Goal: Task Accomplishment & Management: Use online tool/utility

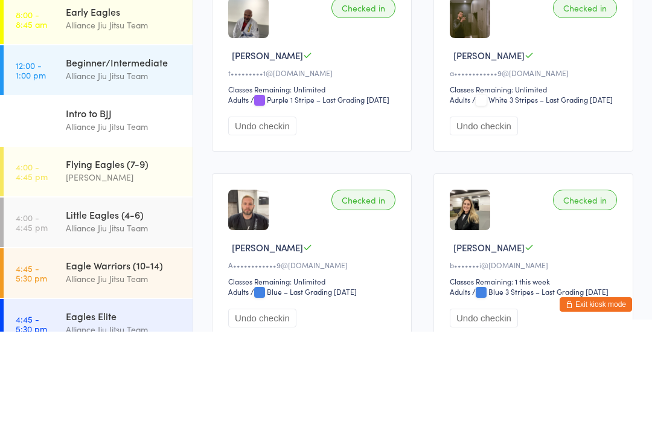
type input "Rory"
click at [598, 30] on button "Drop in" at bounding box center [597, 33] width 48 height 18
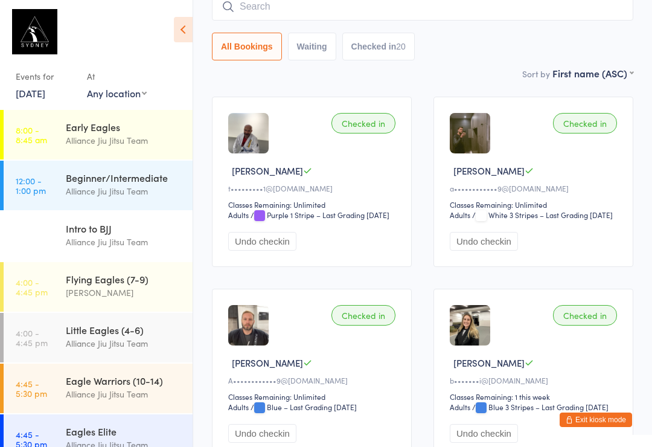
click at [316, 3] on input "search" at bounding box center [422, 7] width 421 height 28
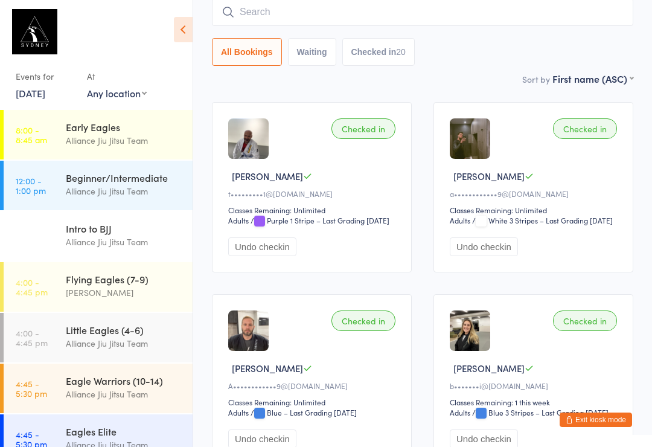
scroll to position [109, 0]
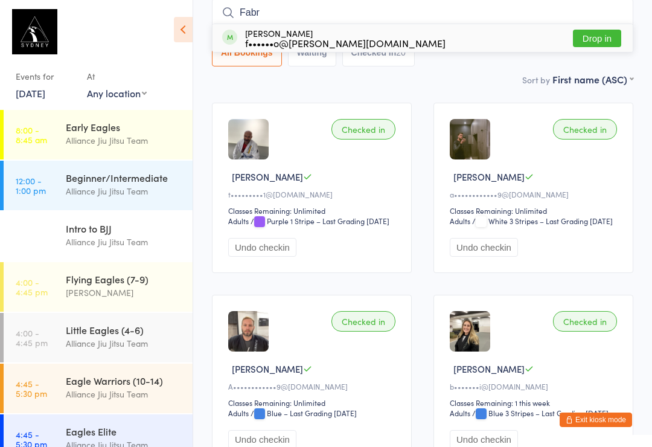
type input "Fabr"
click at [604, 45] on button "Drop in" at bounding box center [597, 39] width 48 height 18
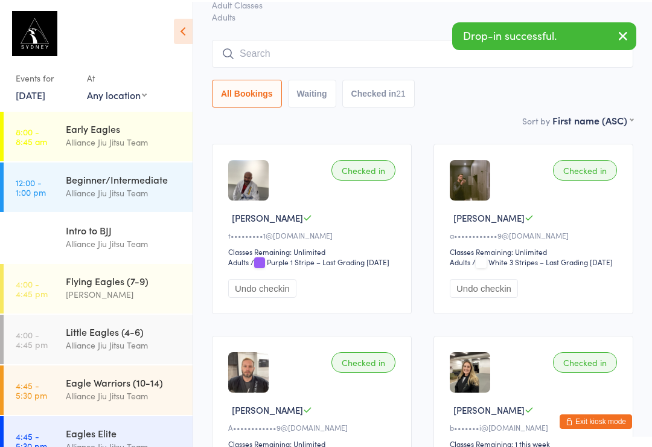
click at [341, 54] on input "search" at bounding box center [422, 52] width 421 height 28
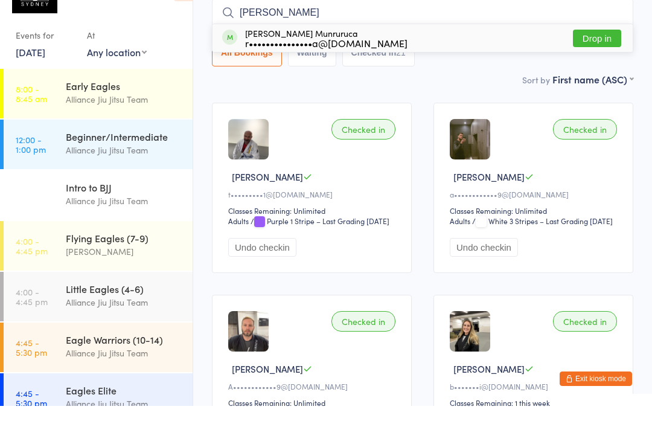
type input "Eric"
click at [586, 71] on button "Drop in" at bounding box center [597, 80] width 48 height 18
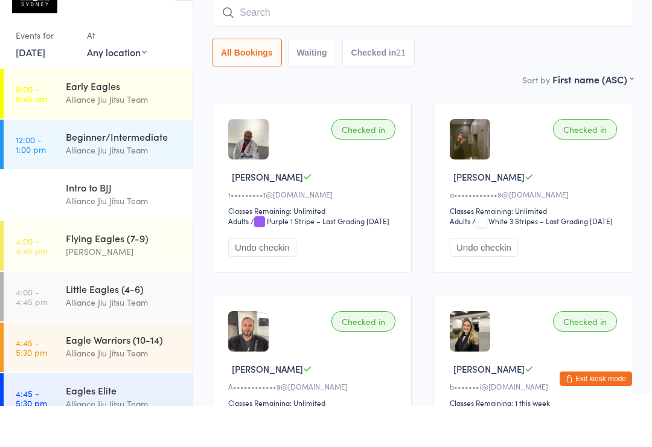
scroll to position [109, 0]
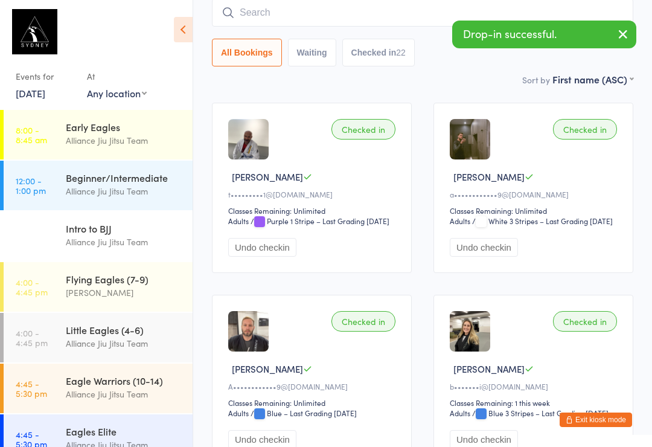
click at [368, 25] on input "search" at bounding box center [422, 13] width 421 height 28
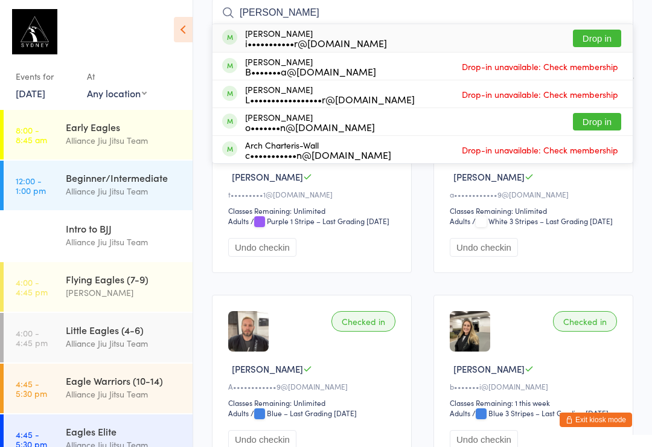
type input "Charlie"
click at [594, 37] on button "Drop in" at bounding box center [597, 39] width 48 height 18
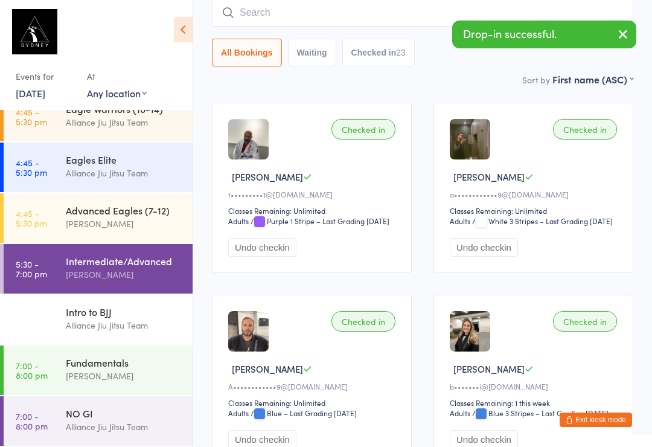
scroll to position [272, 0]
click at [147, 404] on div "NO GI Alliance Jiu Jitsu Team" at bounding box center [129, 420] width 127 height 48
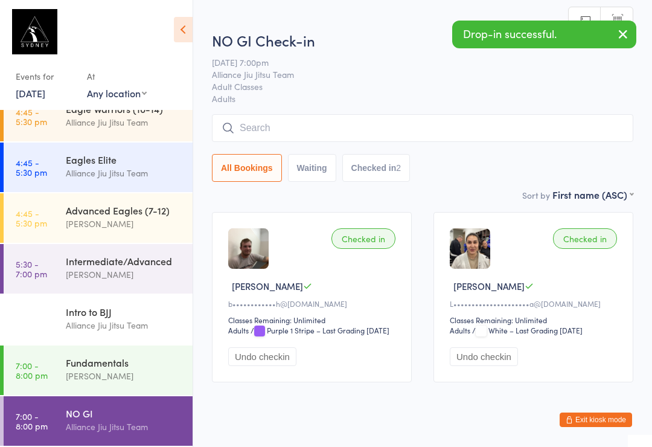
click at [313, 140] on input "search" at bounding box center [422, 128] width 421 height 28
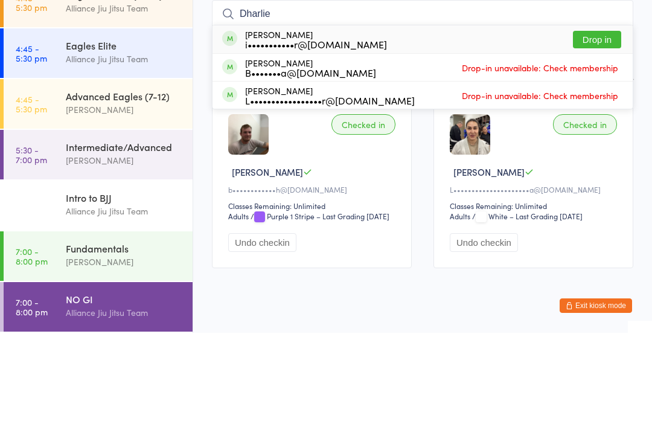
type input "Dharlie"
click at [605, 145] on button "Drop in" at bounding box center [597, 154] width 48 height 18
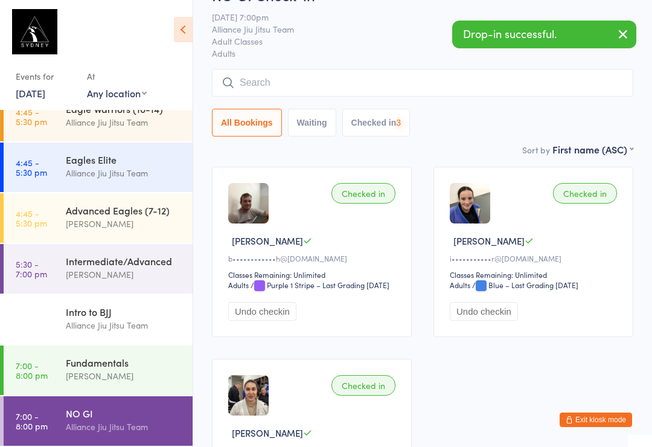
click at [161, 251] on div "Intermediate/Advanced Murilo Amaral" at bounding box center [129, 268] width 127 height 48
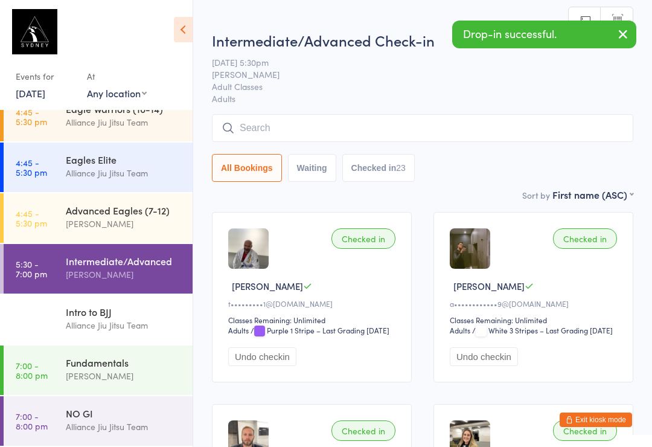
click at [505, 133] on input "search" at bounding box center [422, 128] width 421 height 28
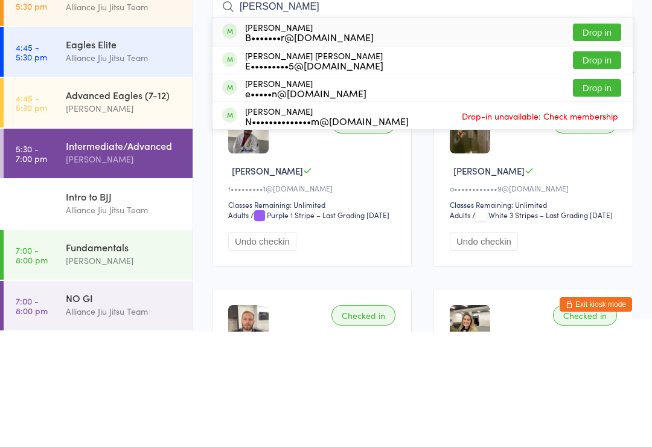
type input "Eduardo"
click at [600, 167] on button "Drop in" at bounding box center [597, 176] width 48 height 18
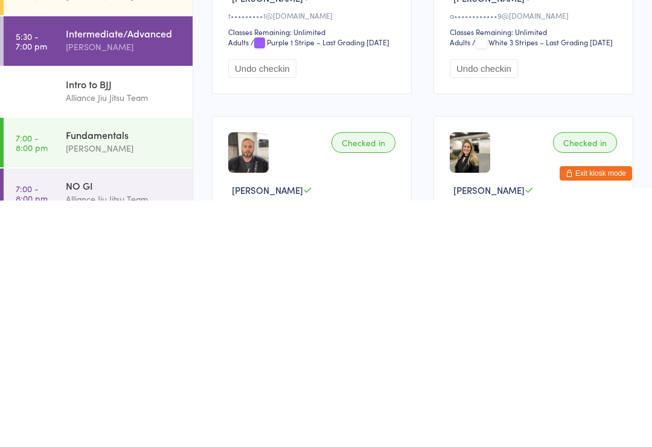
scroll to position [50, 0]
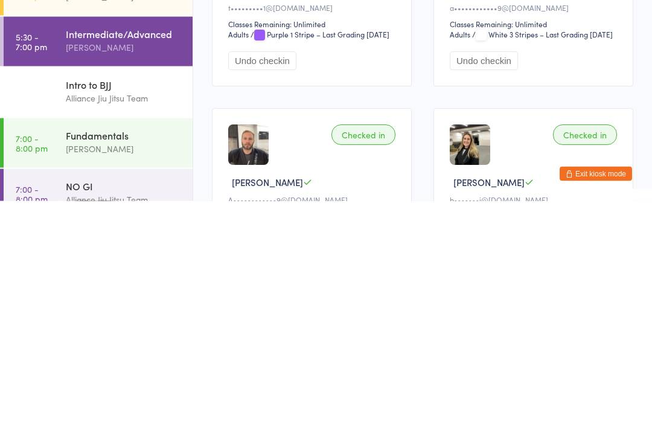
click at [57, 415] on link "7:00 - 8:00 pm NO GI Alliance Jiu Jitsu Team" at bounding box center [98, 440] width 189 height 50
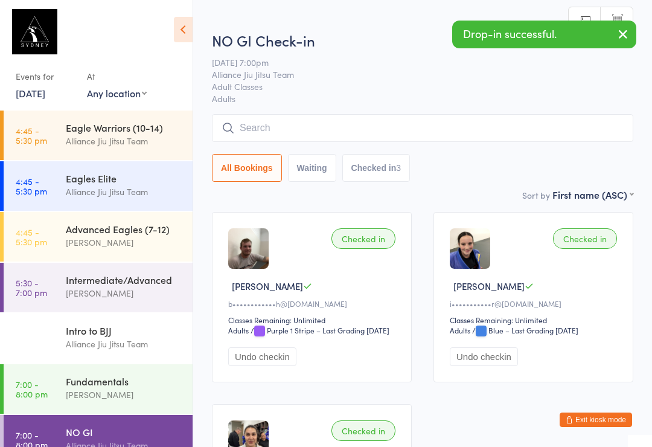
click at [499, 142] on input "search" at bounding box center [422, 128] width 421 height 28
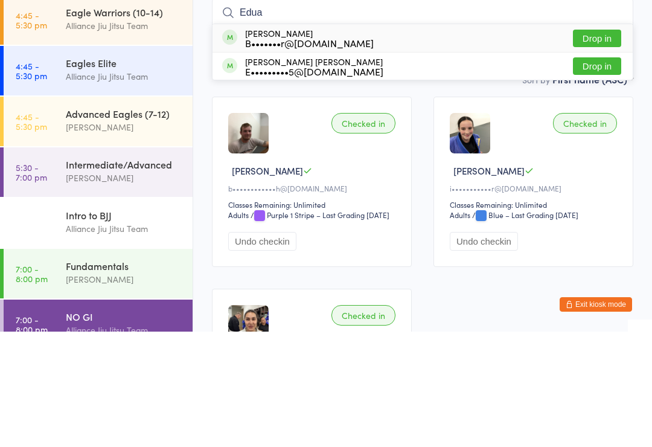
type input "Edua"
click at [607, 173] on button "Drop in" at bounding box center [597, 182] width 48 height 18
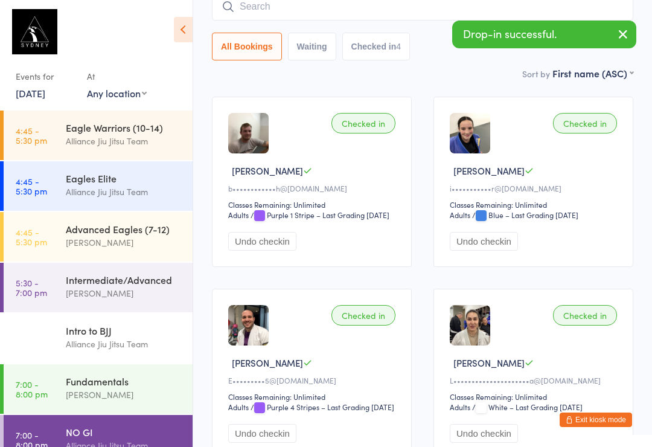
click at [54, 274] on link "5:30 - 7:00 pm Intermediate/Advanced [PERSON_NAME]" at bounding box center [98, 288] width 189 height 50
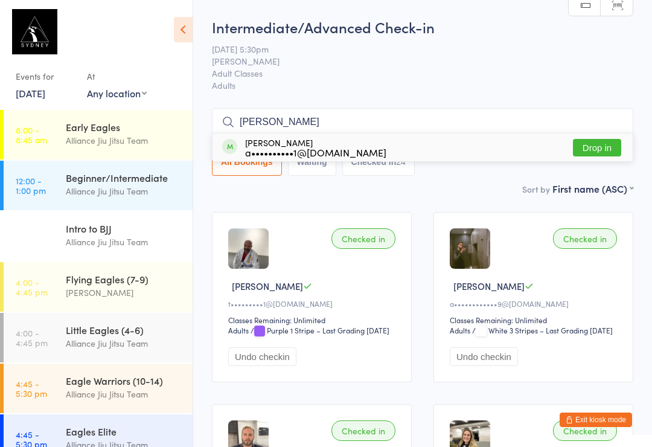
type input "[PERSON_NAME]"
click at [583, 149] on button "Drop in" at bounding box center [597, 148] width 48 height 18
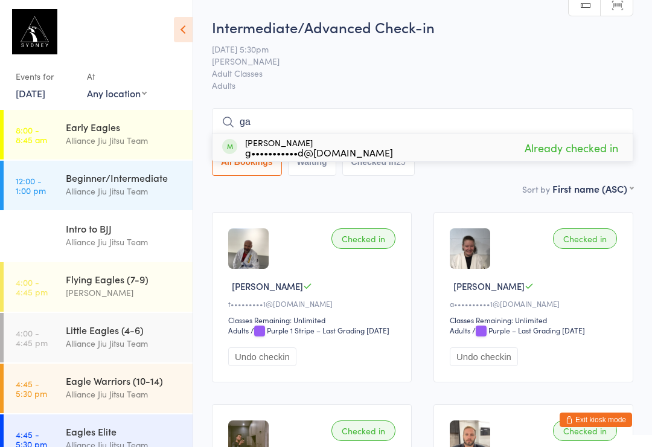
type input "g"
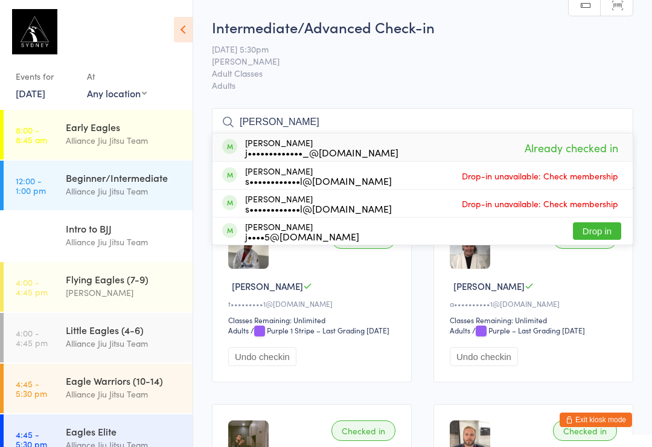
click at [552, 75] on span "Adult Classes" at bounding box center [413, 73] width 403 height 12
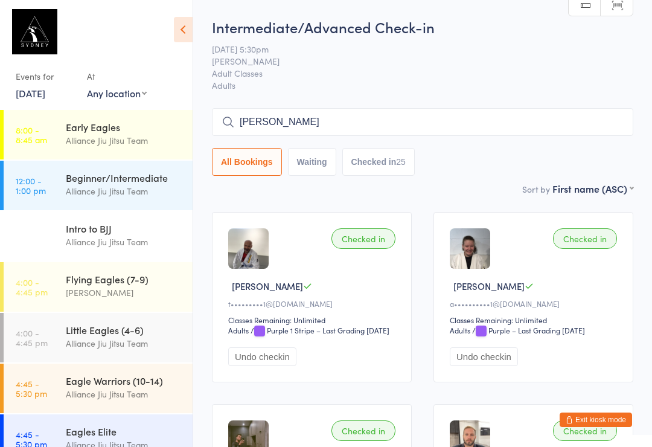
click at [495, 127] on input "[PERSON_NAME]" at bounding box center [422, 122] width 421 height 28
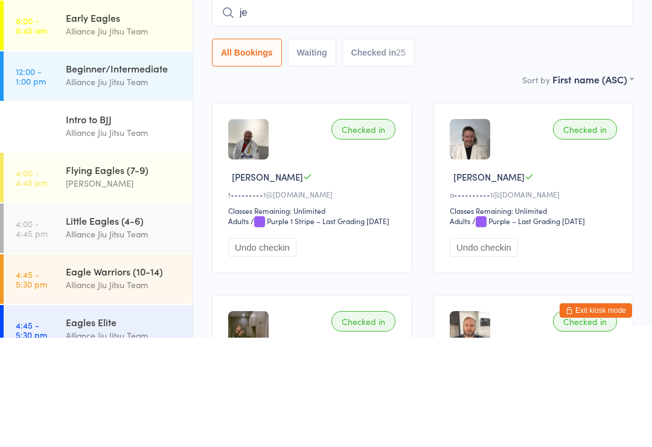
type input "j"
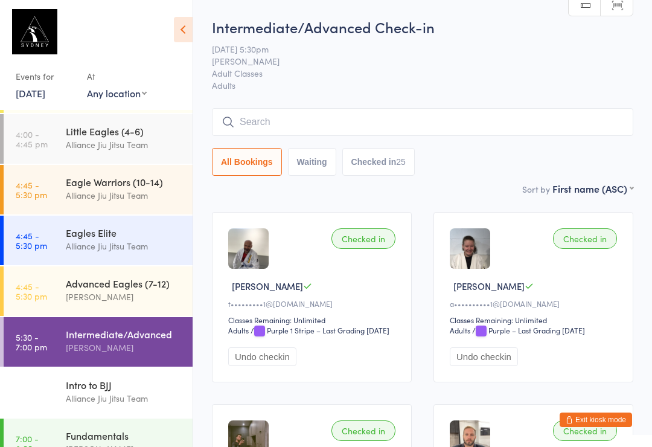
scroll to position [202, 0]
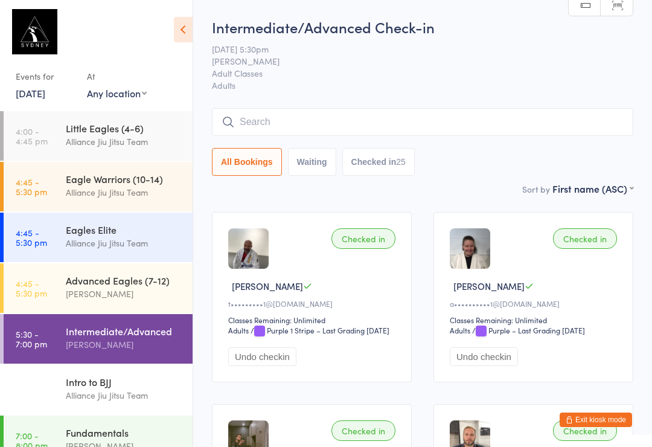
click at [117, 383] on div "Intro to BJJ" at bounding box center [124, 381] width 117 height 13
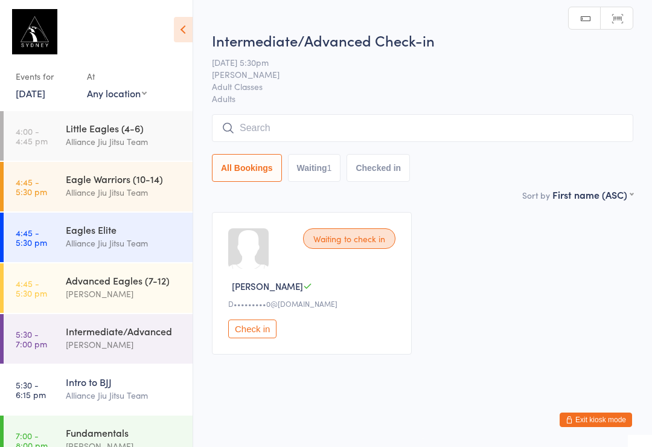
click at [359, 133] on input "search" at bounding box center [422, 128] width 421 height 28
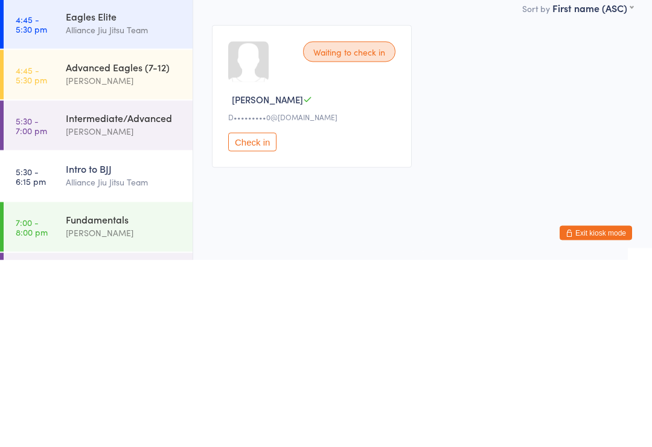
scroll to position [231, 0]
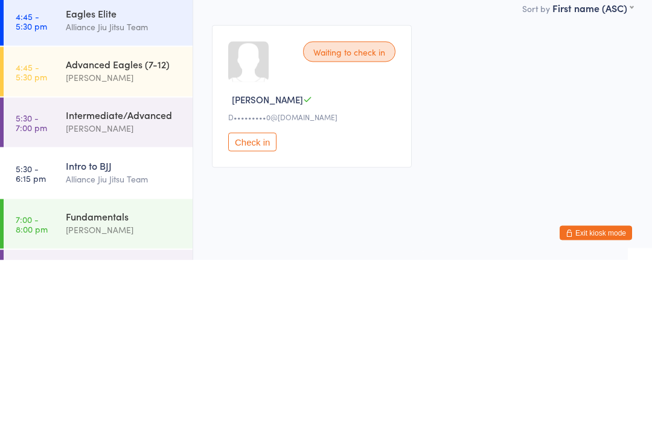
click at [116, 335] on div "Intro to BJJ Alliance Jiu Jitsu Team" at bounding box center [129, 359] width 127 height 48
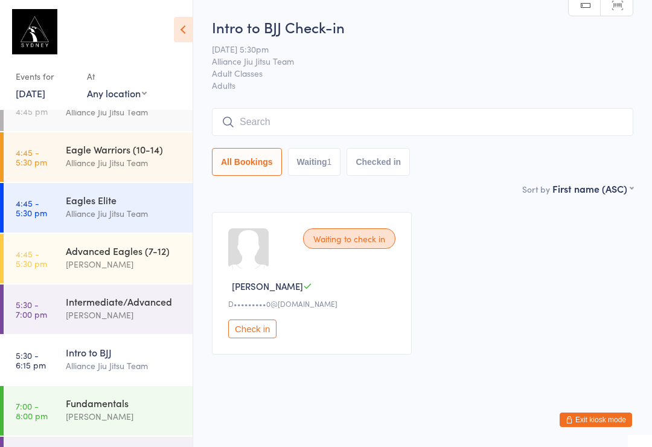
click at [45, 408] on time "7:00 - 8:00 pm" at bounding box center [32, 410] width 32 height 19
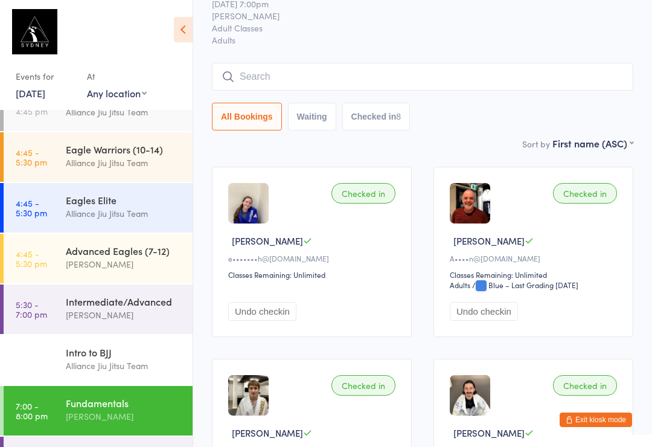
scroll to position [27, 0]
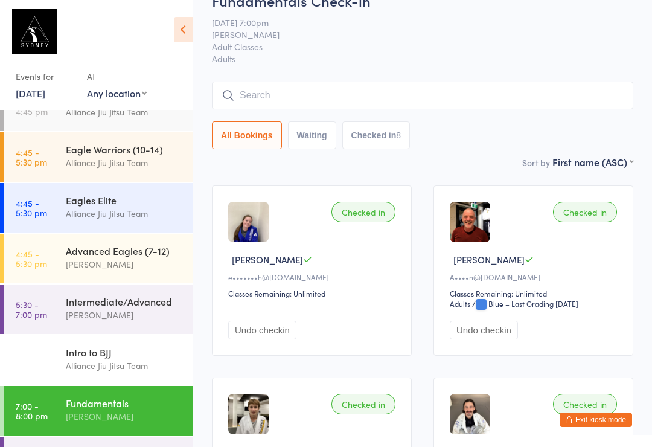
click at [444, 103] on input "search" at bounding box center [422, 96] width 421 height 28
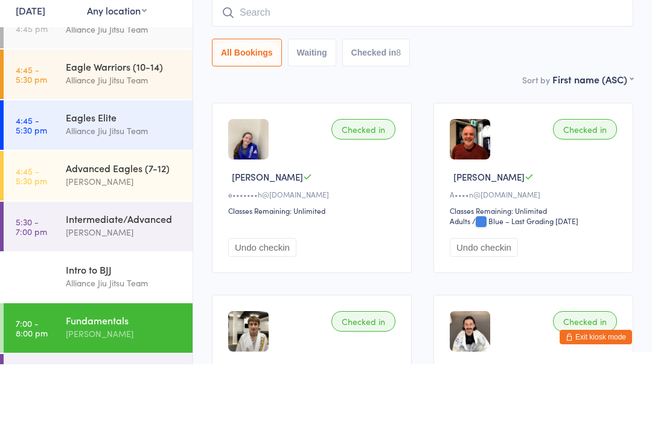
click at [467, 69] on div "Fundamentals Check-in [DATE] 7:00pm [PERSON_NAME] Adult Classes Adults Manual s…" at bounding box center [422, 72] width 421 height 165
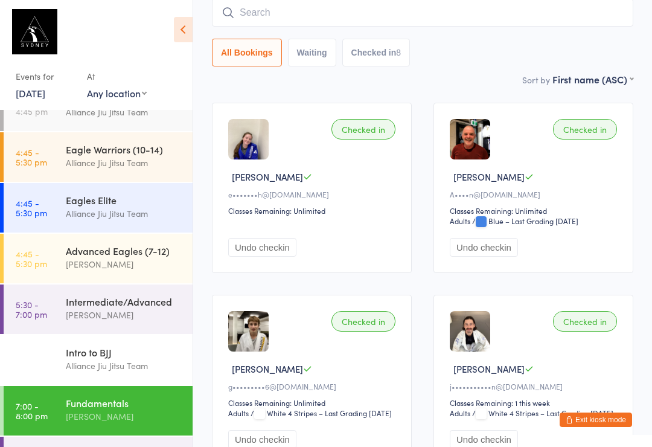
click at [444, 27] on input "search" at bounding box center [422, 13] width 421 height 28
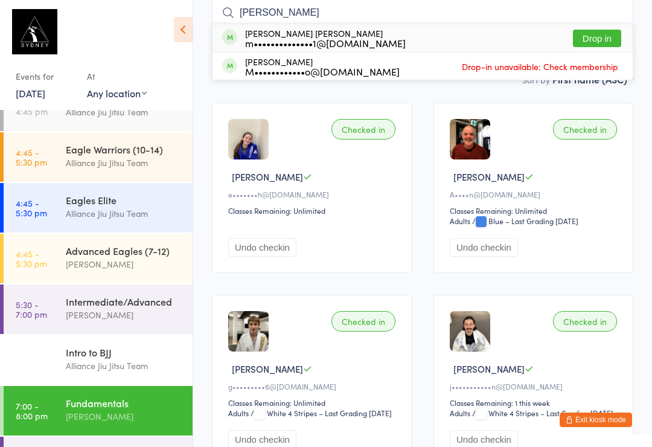
type input "[PERSON_NAME]"
click at [602, 36] on button "Drop in" at bounding box center [597, 39] width 48 height 18
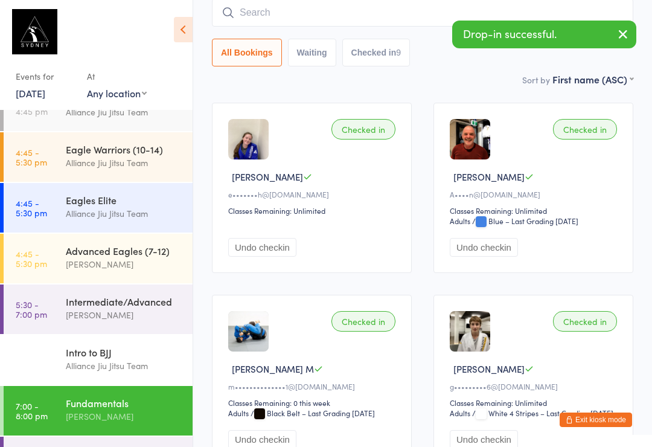
click at [51, 311] on link "5:30 - 7:00 pm Intermediate/Advanced [PERSON_NAME]" at bounding box center [98, 309] width 189 height 50
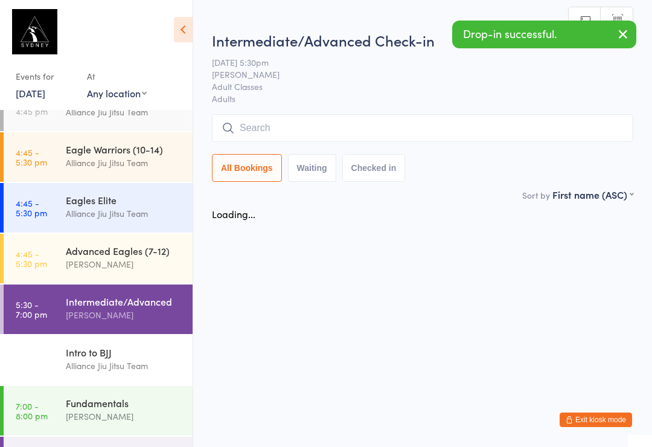
click at [341, 127] on input "search" at bounding box center [422, 128] width 421 height 28
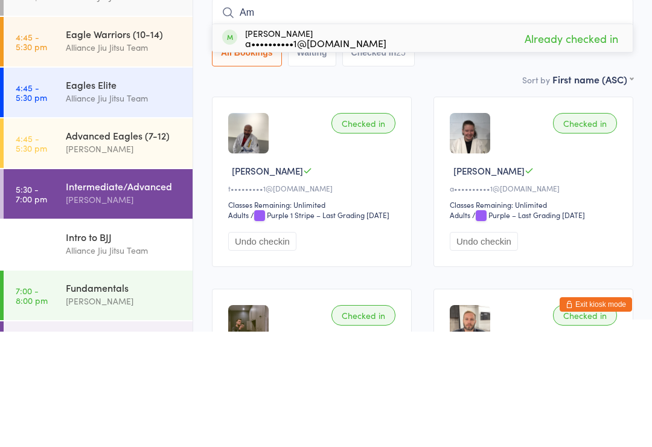
type input "A"
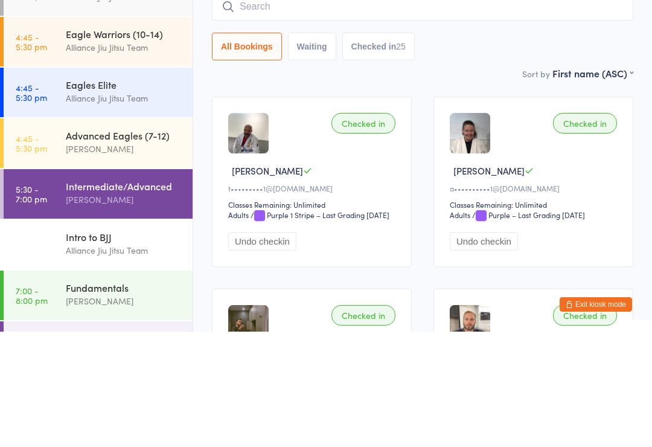
click at [478, 182] on div "Sort by First name (ASC) First name (ASC) First name (DESC) Last name (ASC) Las…" at bounding box center [422, 188] width 421 height 13
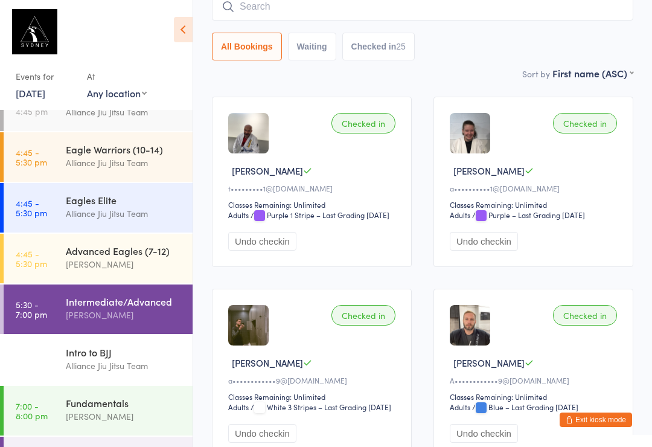
click at [50, 406] on link "7:00 - 8:00 pm Fundamentals [PERSON_NAME]" at bounding box center [98, 411] width 189 height 50
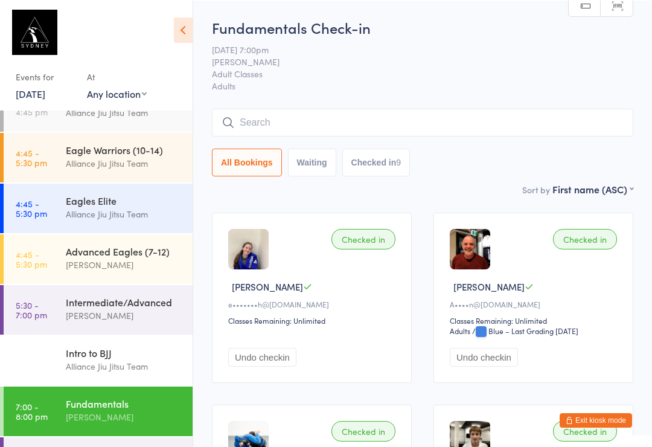
click at [441, 134] on input "search" at bounding box center [422, 122] width 421 height 28
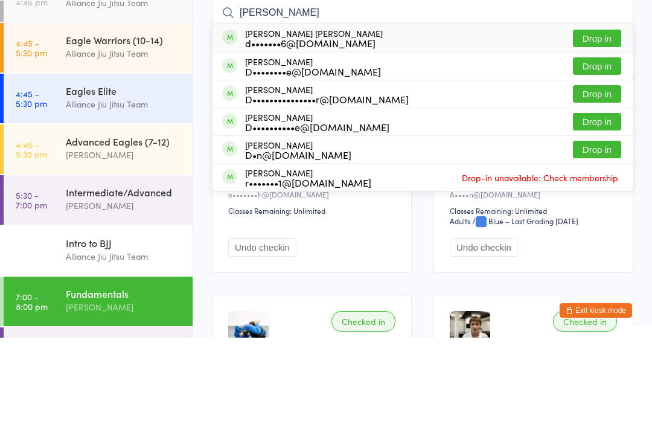
type input "[PERSON_NAME]"
click at [607, 139] on button "Drop in" at bounding box center [597, 148] width 48 height 18
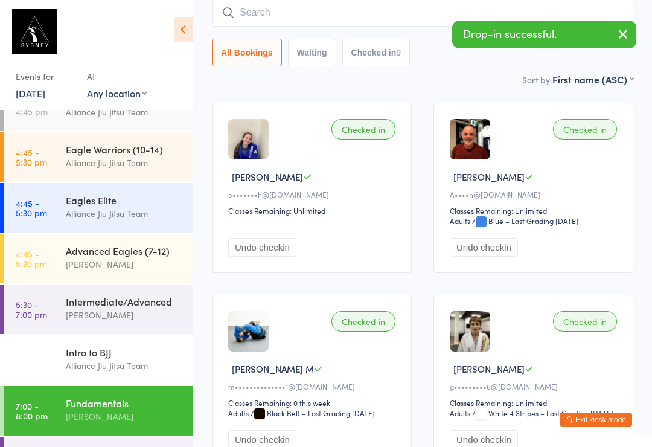
click at [350, 15] on input "search" at bounding box center [422, 13] width 421 height 28
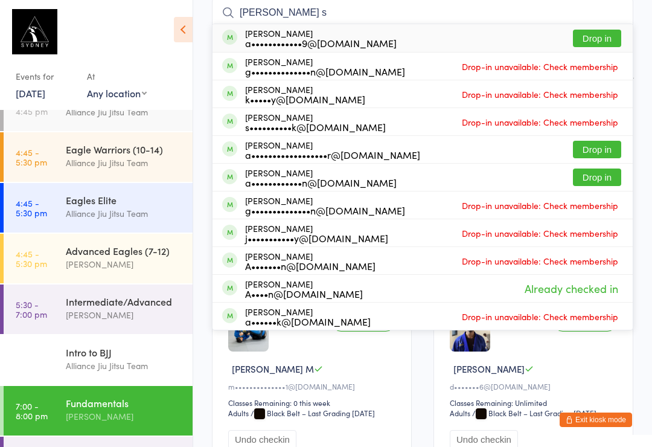
type input "[PERSON_NAME] s"
click at [596, 36] on button "Drop in" at bounding box center [597, 39] width 48 height 18
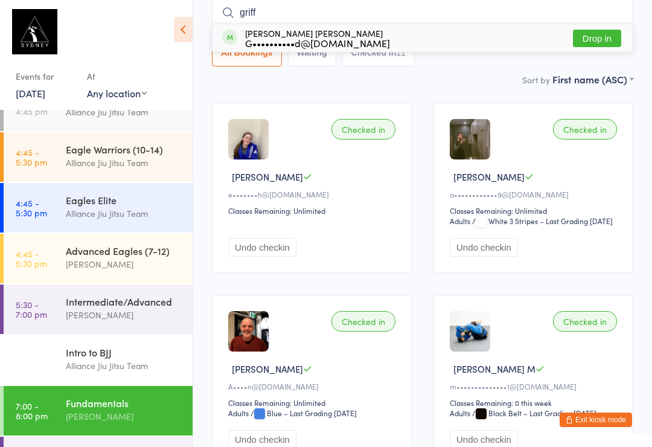
type input "griff"
click at [601, 38] on button "Drop in" at bounding box center [597, 39] width 48 height 18
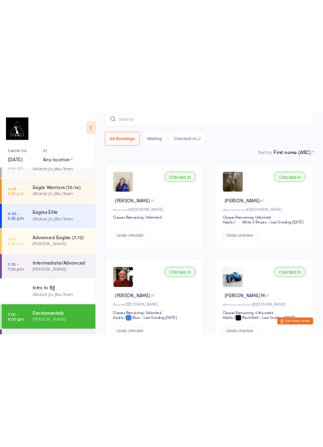
scroll to position [0, 0]
